Goal: Task Accomplishment & Management: Manage account settings

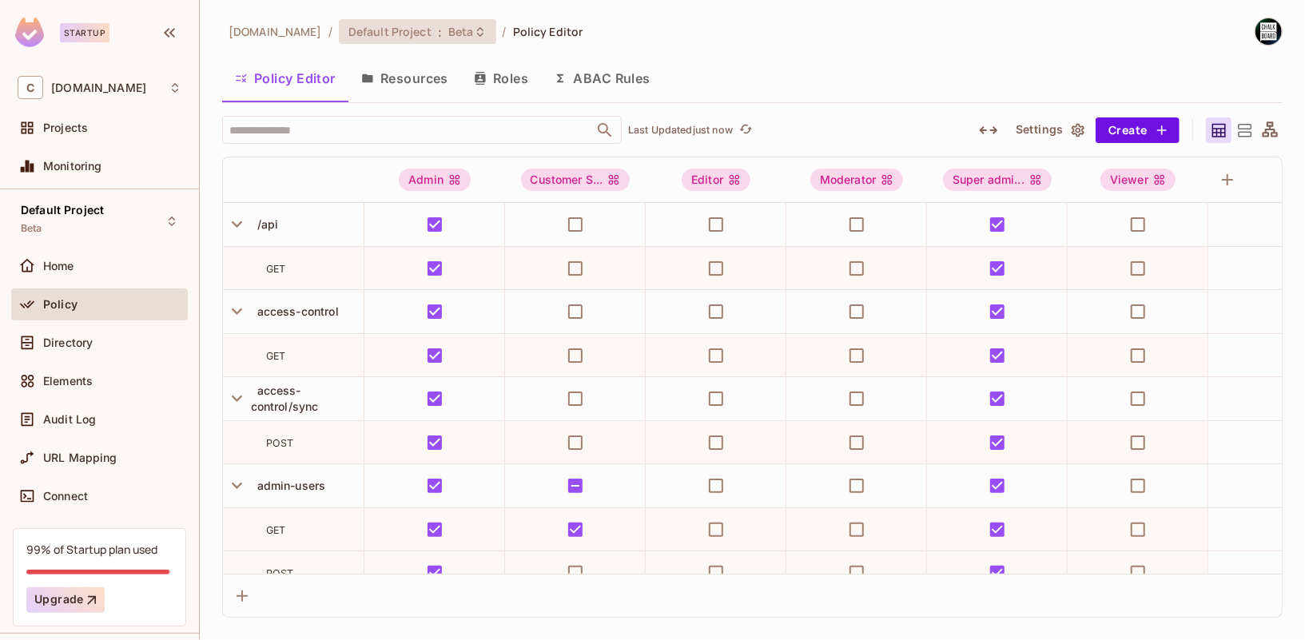
click at [451, 24] on span "Beta" at bounding box center [461, 31] width 26 height 15
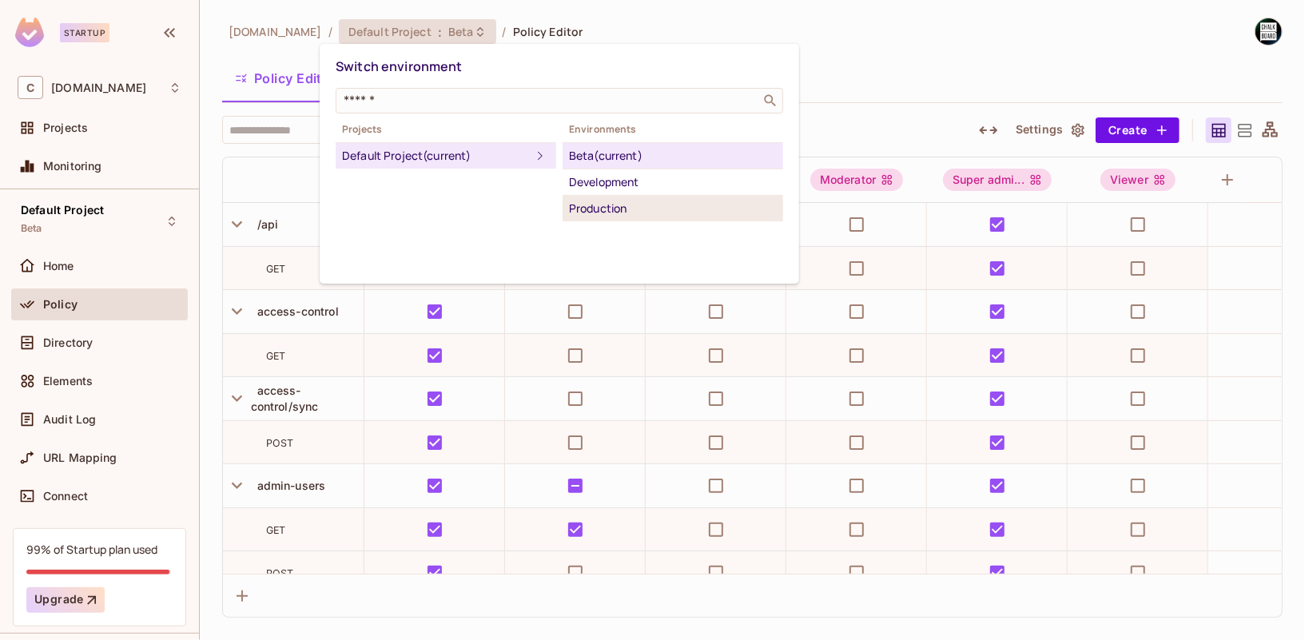
click at [603, 204] on div "Production" at bounding box center [673, 208] width 208 height 19
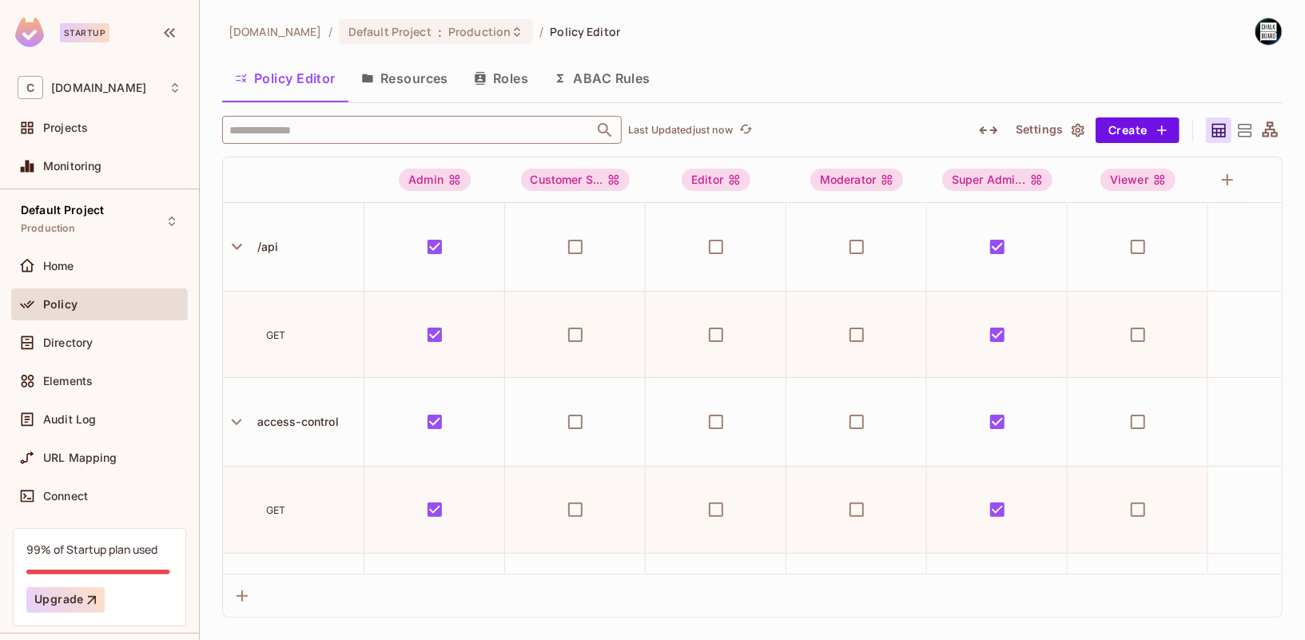
click at [346, 129] on input "text" at bounding box center [407, 130] width 365 height 28
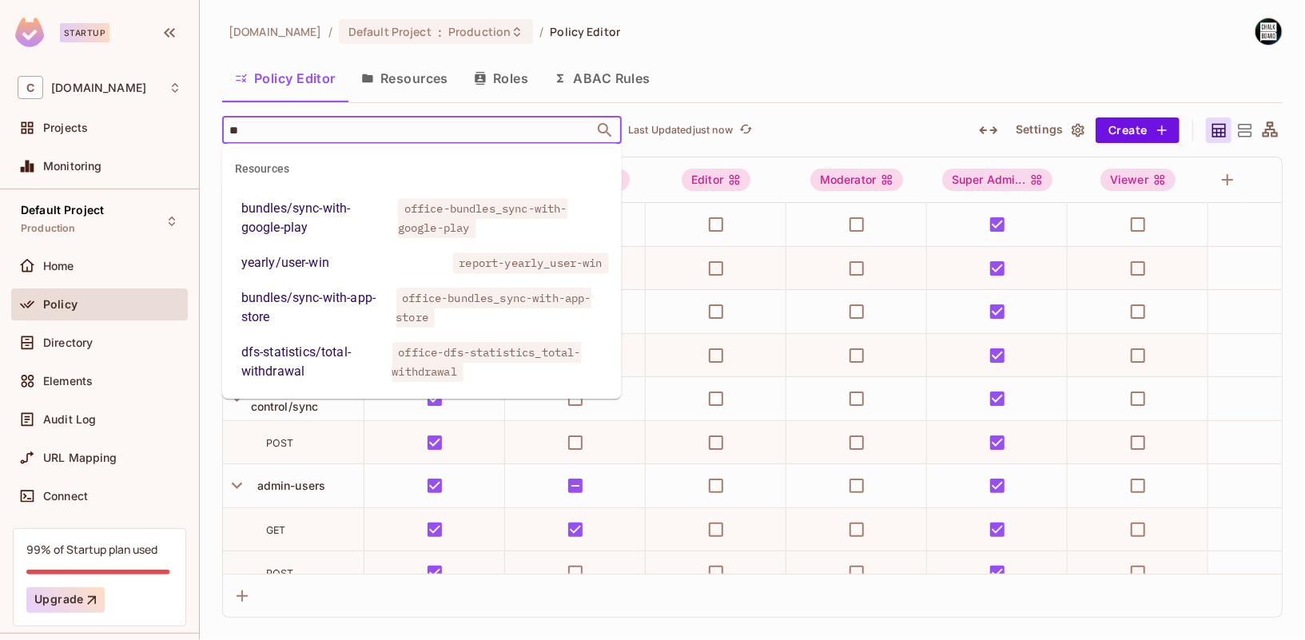
type input "*"
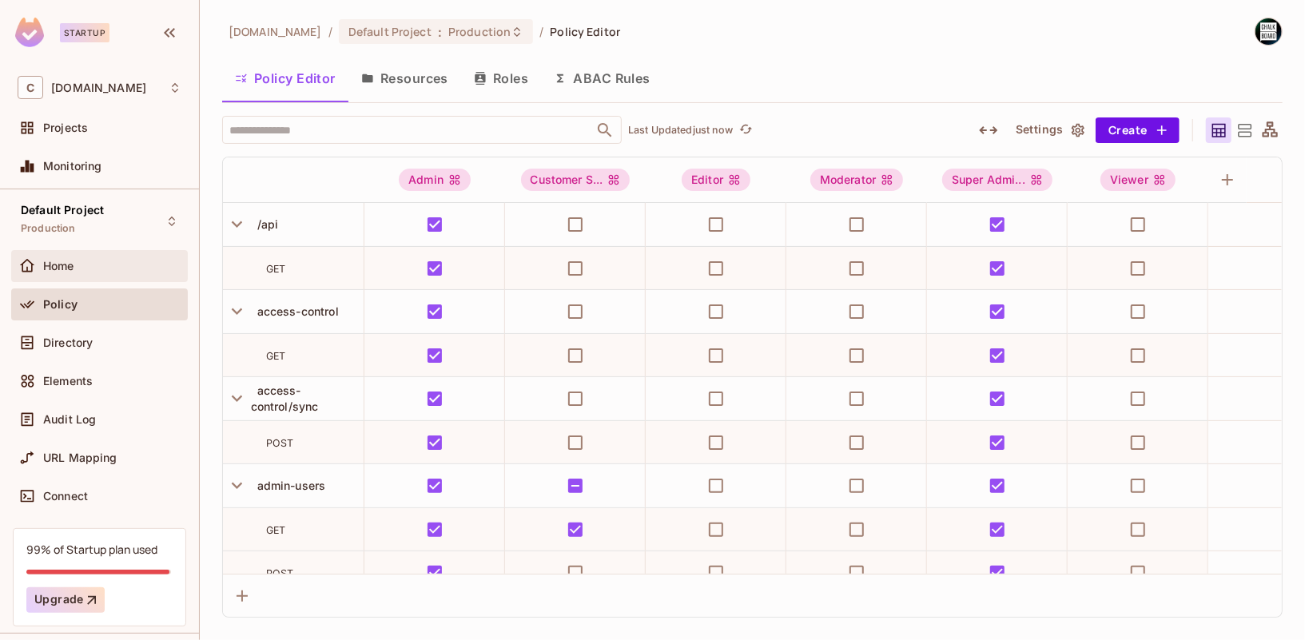
click at [119, 250] on div "Home" at bounding box center [99, 266] width 177 height 32
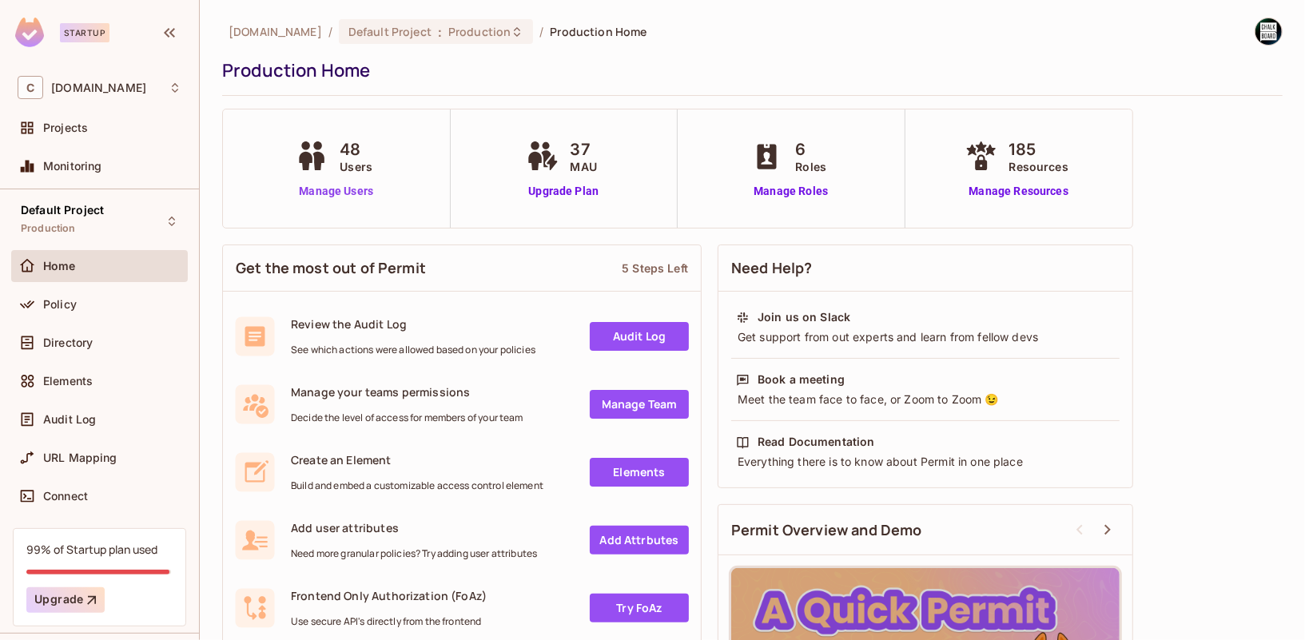
click at [356, 183] on link "Manage Users" at bounding box center [336, 191] width 89 height 17
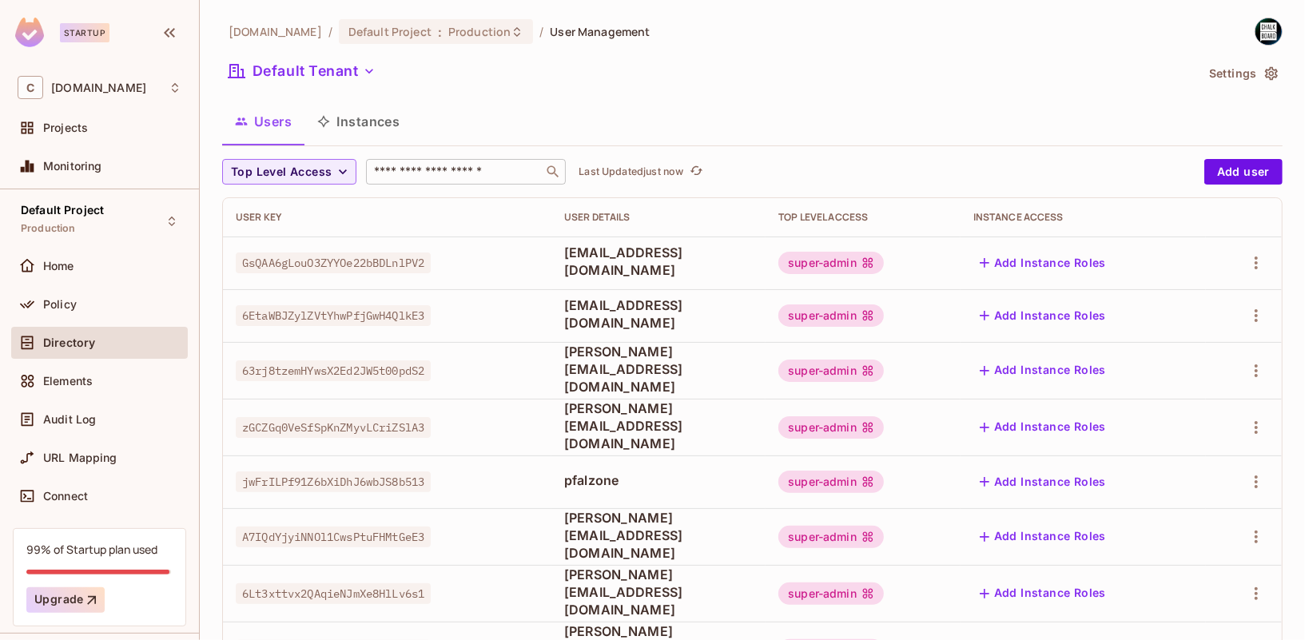
click at [459, 176] on input "text" at bounding box center [455, 172] width 168 height 16
type input "*******"
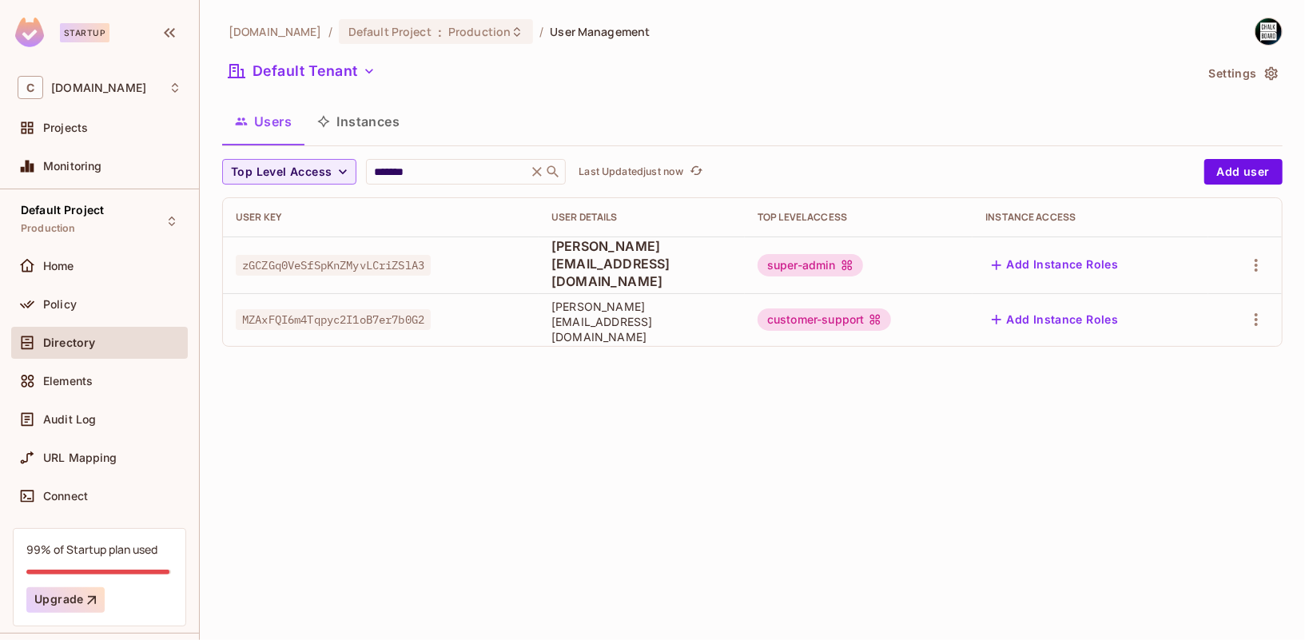
click at [681, 312] on span "[PERSON_NAME][EMAIL_ADDRESS][DOMAIN_NAME]" at bounding box center [641, 322] width 181 height 46
click at [681, 312] on span "william+cs2@chalkboard.io" at bounding box center [641, 322] width 181 height 46
copy span "william+cs2@chalkboard.io"
click at [701, 365] on div "chalkboard.io / Default Project : Production / User Management Default Tenant S…" at bounding box center [752, 320] width 1105 height 640
